Goal: Task Accomplishment & Management: Use online tool/utility

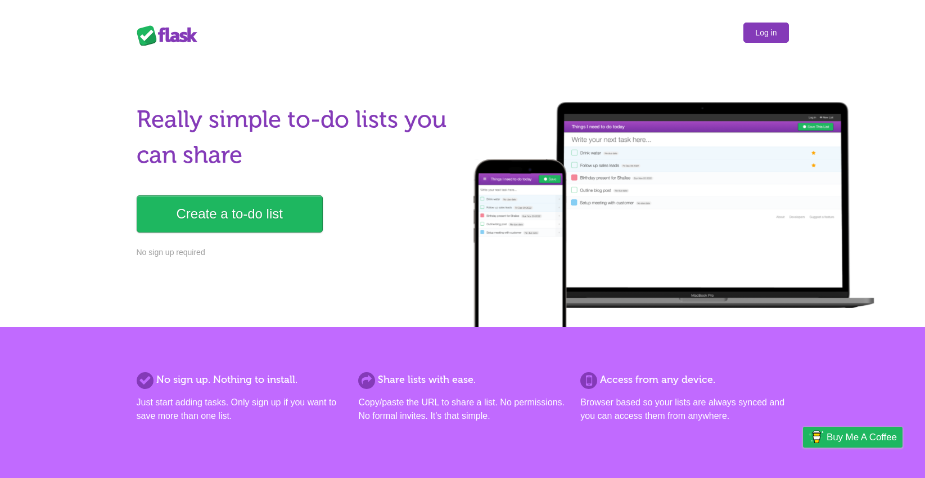
click at [751, 34] on link "Log in" at bounding box center [766, 32] width 45 height 20
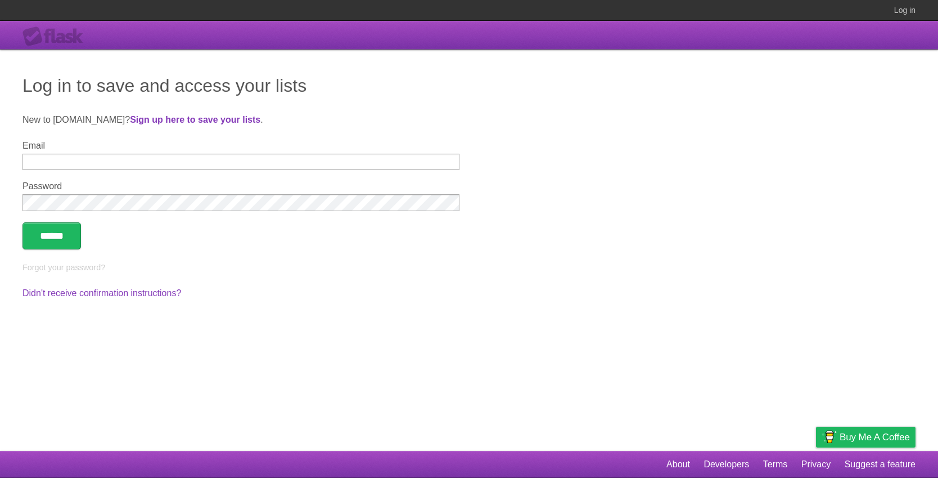
type input "**********"
click at [52, 237] on input "******" at bounding box center [51, 235] width 58 height 27
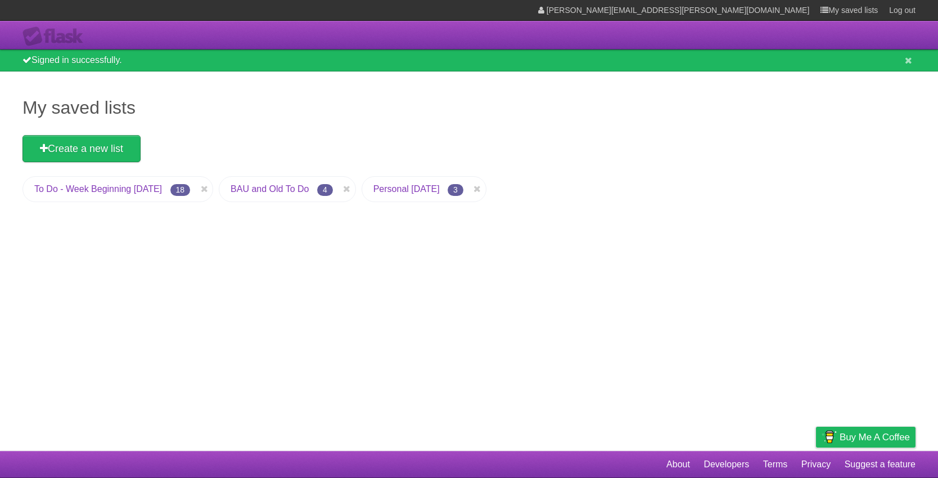
click at [96, 190] on link "To Do - Week Beginning [DATE]" at bounding box center [98, 189] width 128 height 10
